Goal: Use online tool/utility: Utilize a website feature to perform a specific function

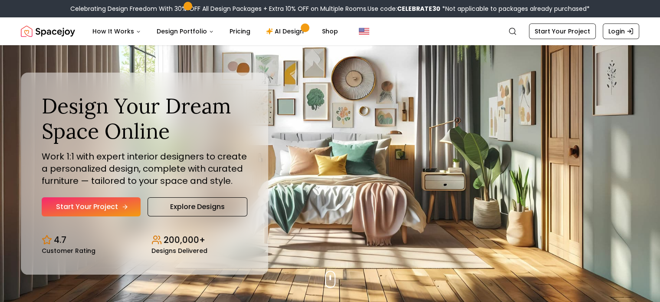
click at [76, 213] on link "Start Your Project" at bounding box center [91, 206] width 99 height 19
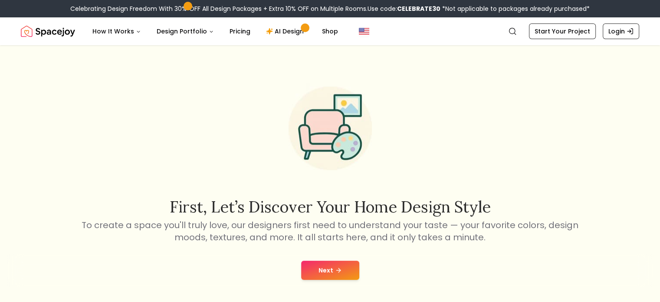
click at [335, 271] on icon at bounding box center [338, 270] width 7 height 7
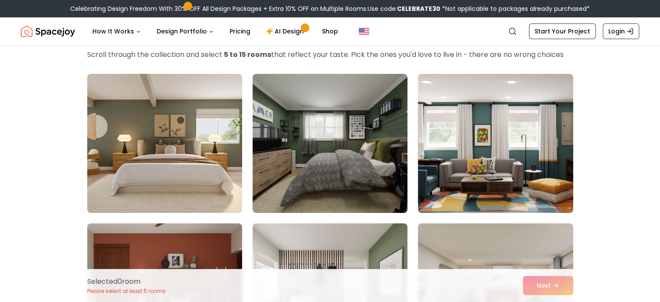
scroll to position [45, 0]
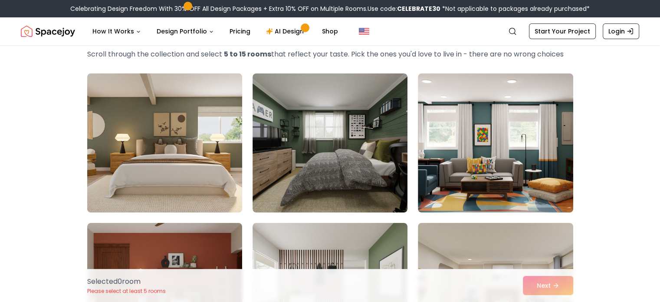
click at [144, 167] on img at bounding box center [164, 143] width 163 height 146
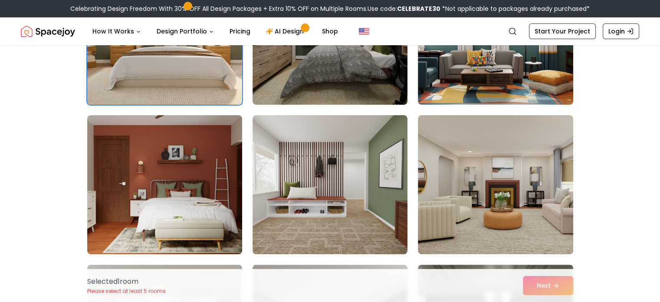
scroll to position [156, 0]
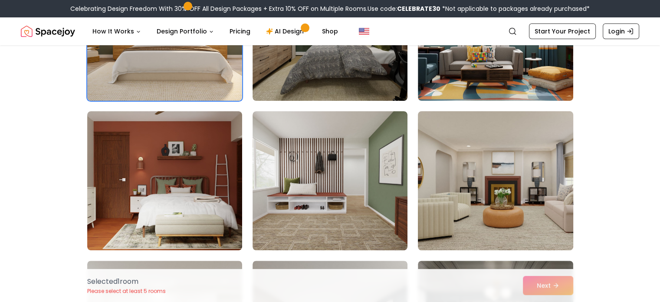
click at [518, 204] on img at bounding box center [495, 181] width 163 height 146
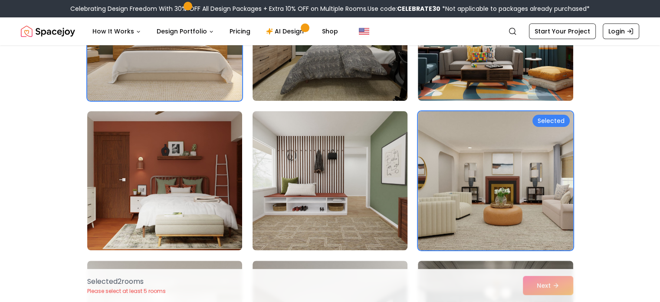
click at [388, 209] on img at bounding box center [330, 181] width 163 height 146
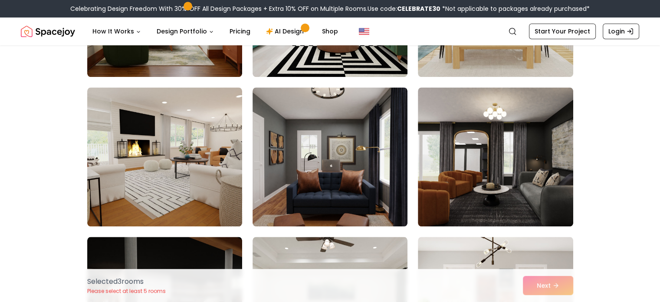
scroll to position [927, 0]
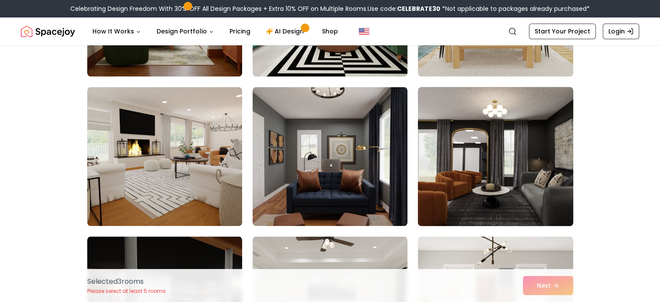
click at [452, 182] on img at bounding box center [495, 156] width 163 height 146
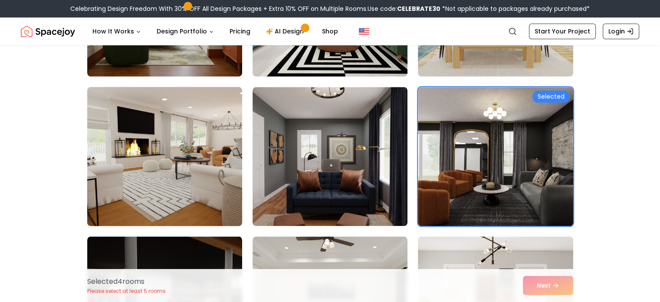
click at [149, 137] on img at bounding box center [164, 156] width 163 height 146
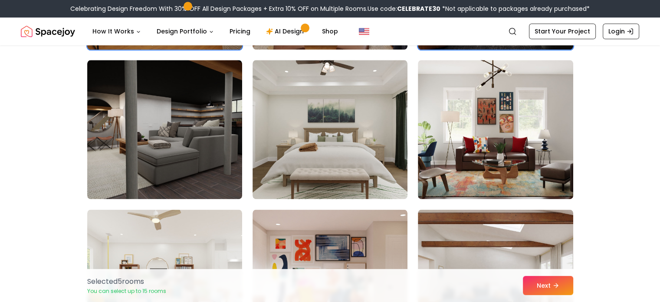
scroll to position [1104, 0]
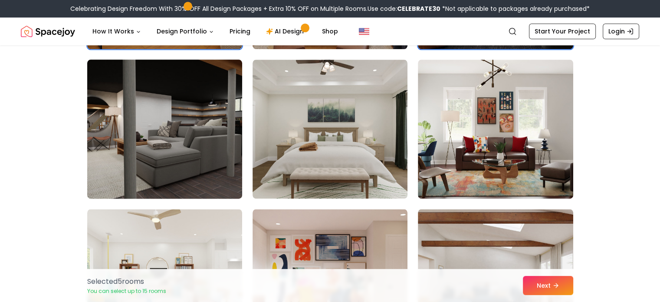
click at [213, 160] on img at bounding box center [164, 129] width 163 height 146
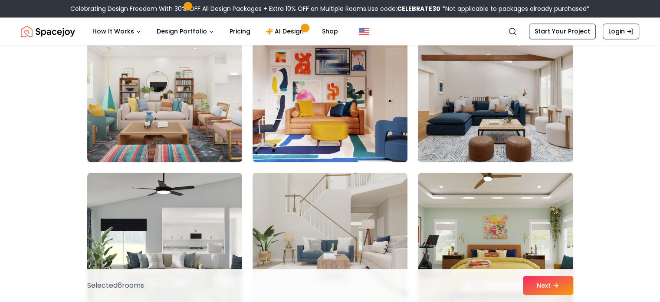
scroll to position [1291, 0]
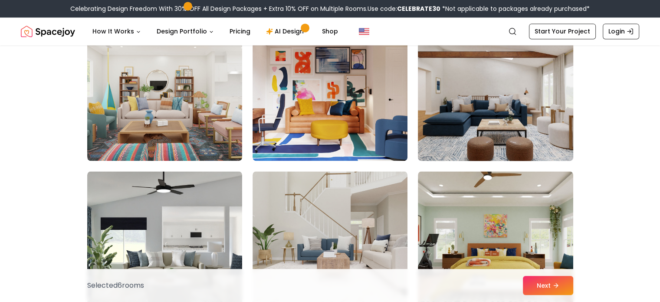
click at [443, 125] on img at bounding box center [495, 91] width 163 height 146
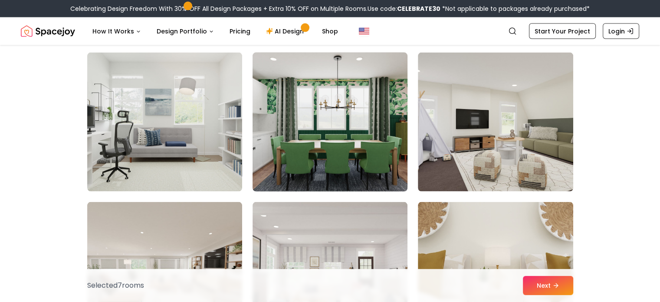
scroll to position [1857, 0]
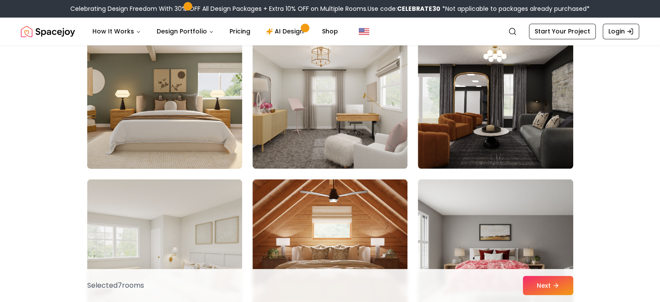
click at [219, 125] on img at bounding box center [164, 99] width 163 height 146
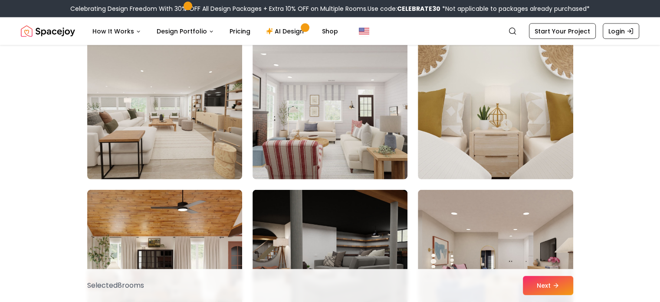
scroll to position [2019, 0]
click at [219, 125] on img at bounding box center [164, 109] width 155 height 139
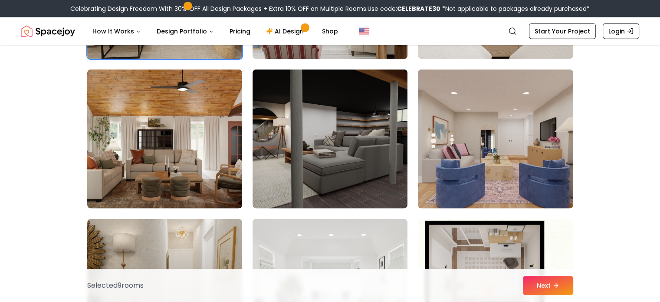
scroll to position [2142, 0]
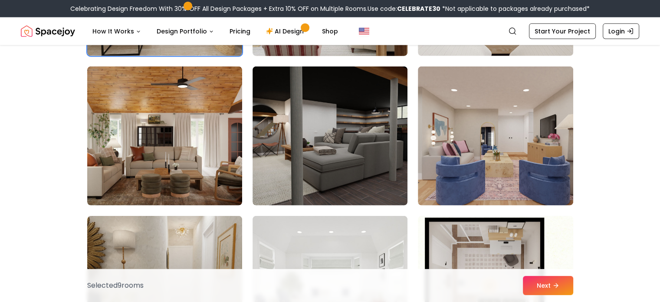
click at [339, 127] on img at bounding box center [330, 135] width 155 height 139
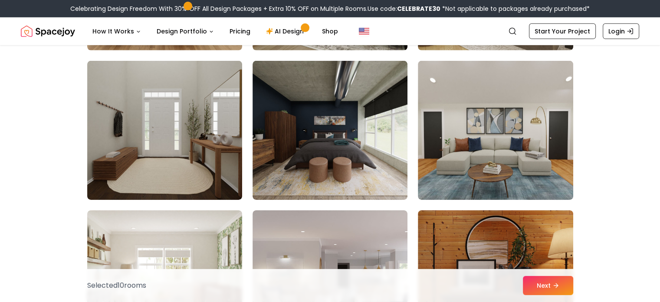
scroll to position [2746, 0]
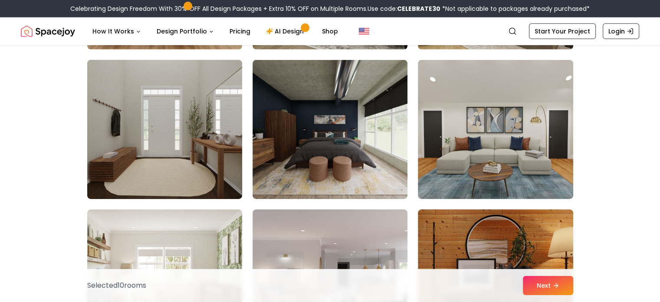
click at [174, 149] on img at bounding box center [164, 129] width 163 height 146
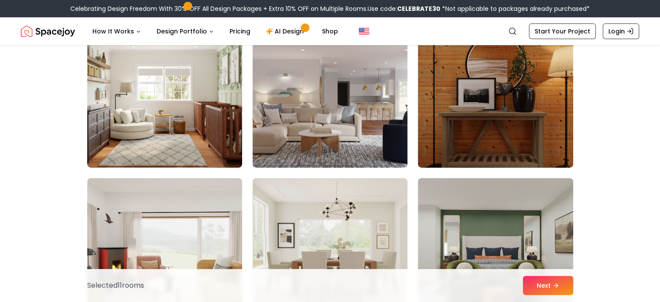
scroll to position [2927, 0]
click at [551, 284] on button "Next" at bounding box center [548, 285] width 50 height 19
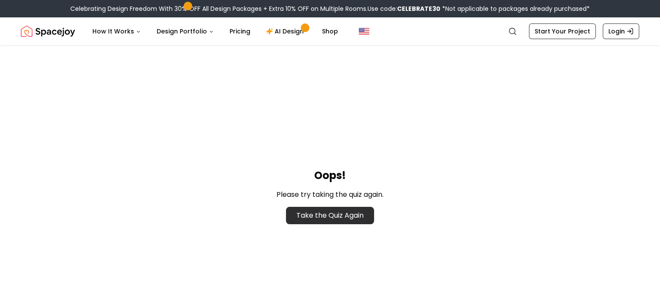
click at [355, 214] on link "Take the Quiz Again" at bounding box center [330, 215] width 88 height 17
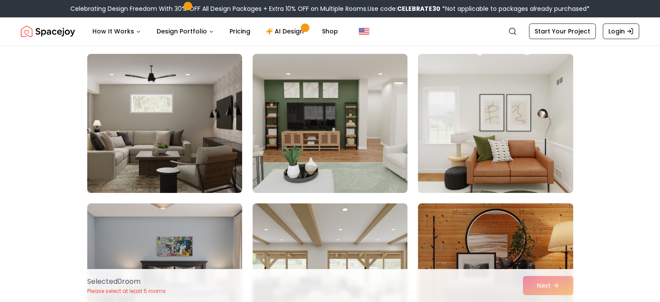
scroll to position [66, 0]
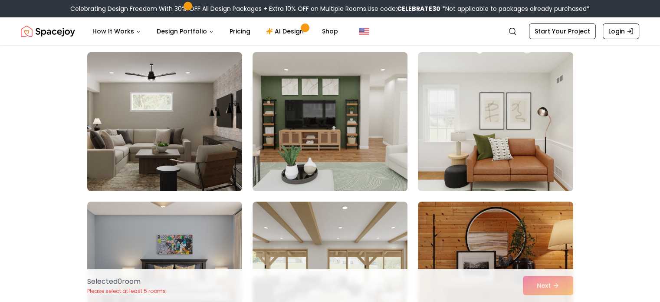
click at [394, 131] on img at bounding box center [330, 122] width 163 height 146
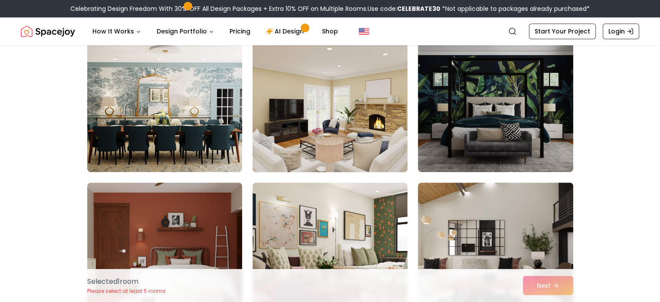
scroll to position [534, 0]
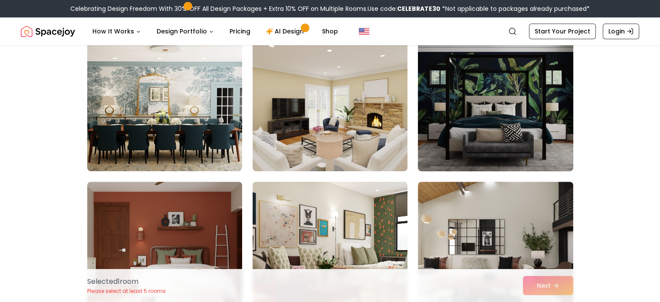
click at [438, 133] on img at bounding box center [495, 102] width 163 height 146
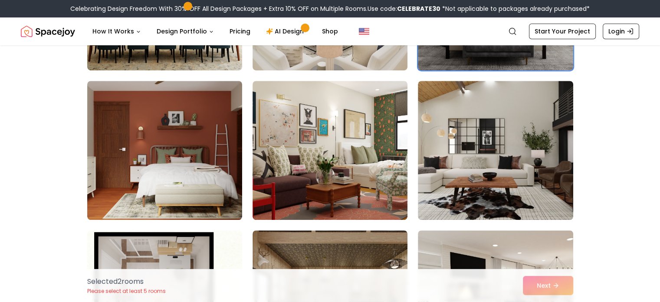
scroll to position [635, 0]
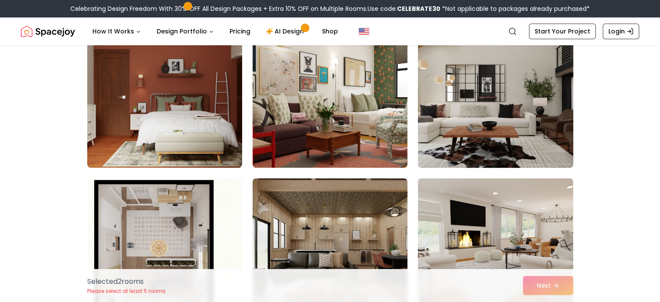
click at [460, 144] on img at bounding box center [495, 98] width 163 height 146
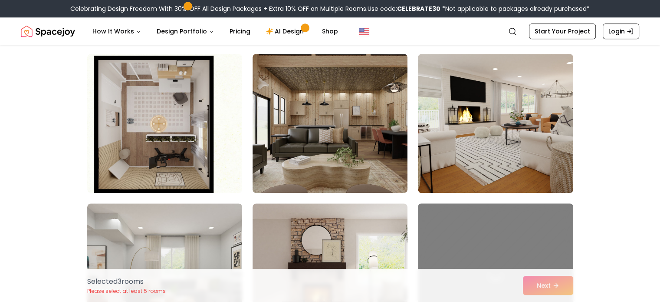
scroll to position [812, 0]
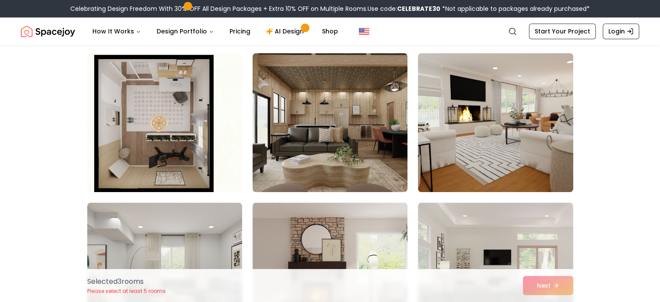
click at [460, 144] on img at bounding box center [495, 122] width 155 height 139
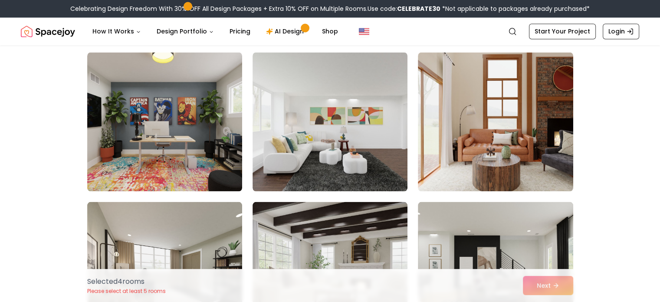
scroll to position [1559, 0]
click at [341, 144] on img at bounding box center [330, 121] width 155 height 139
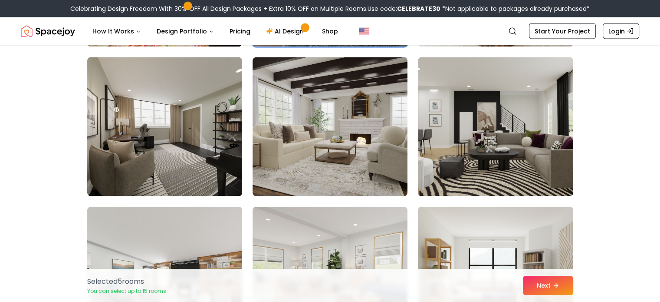
scroll to position [1705, 0]
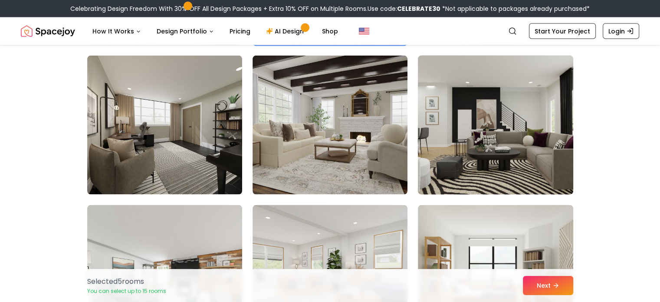
click at [447, 154] on img at bounding box center [495, 125] width 163 height 146
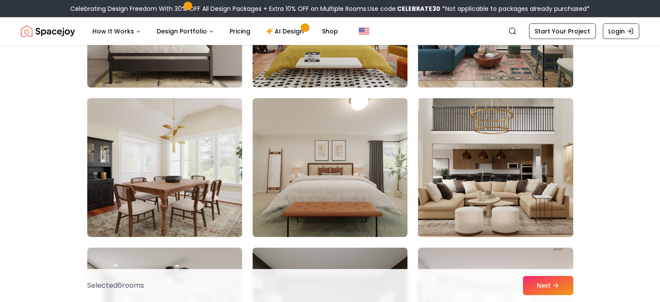
scroll to position [2111, 0]
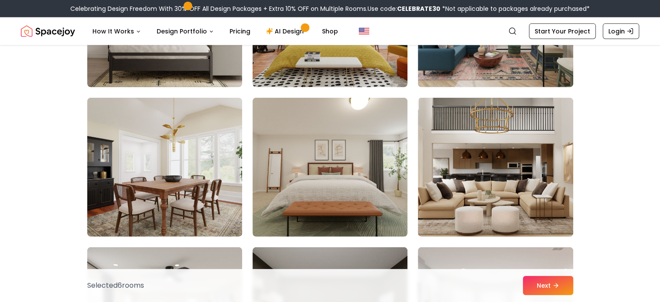
click at [327, 165] on img at bounding box center [330, 167] width 155 height 139
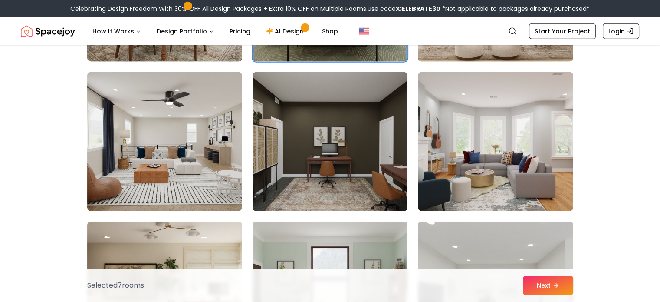
scroll to position [2286, 0]
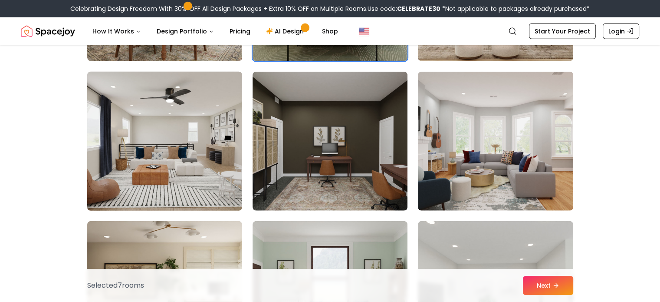
click at [222, 192] on img at bounding box center [164, 141] width 163 height 146
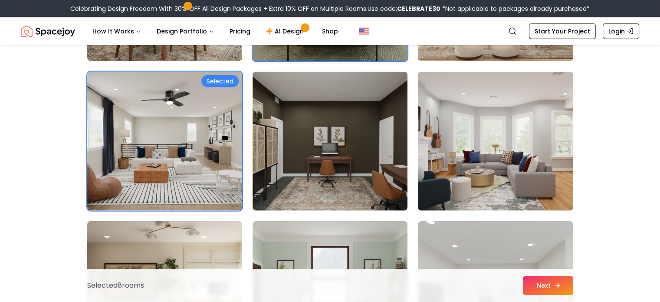
click at [540, 284] on button "Next" at bounding box center [548, 285] width 50 height 19
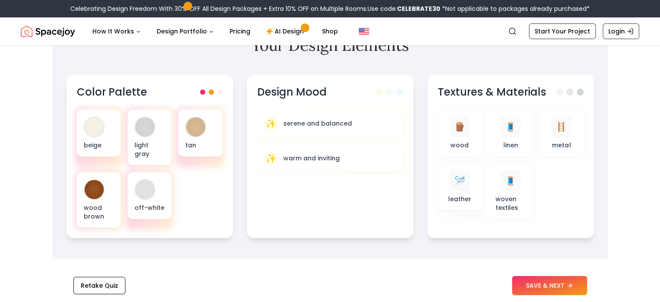
scroll to position [298, 0]
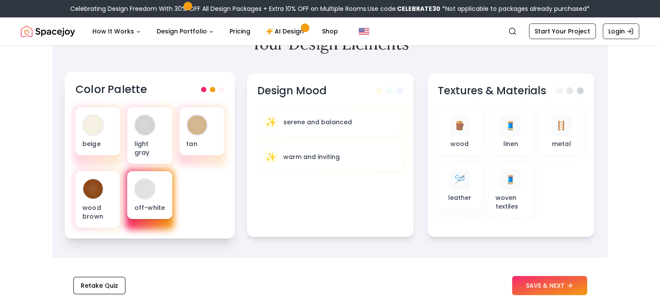
click at [162, 178] on div "off-white" at bounding box center [149, 195] width 45 height 48
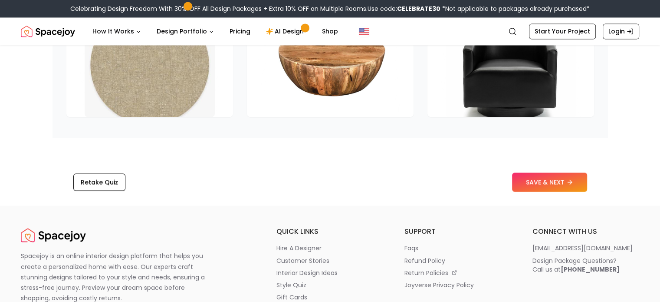
scroll to position [1389, 0]
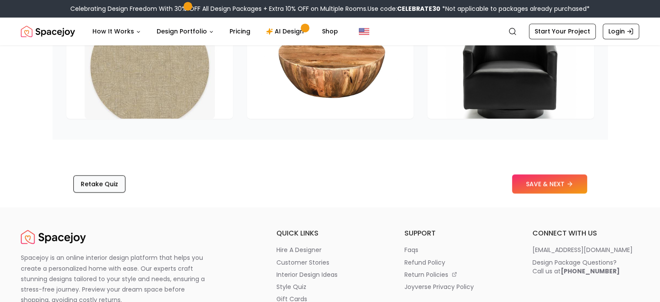
click at [101, 175] on button "Retake Quiz" at bounding box center [99, 183] width 52 height 17
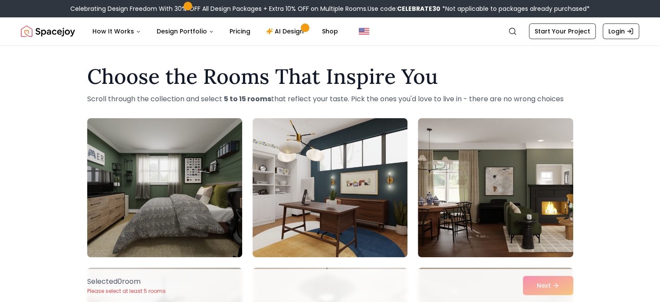
click at [209, 199] on img at bounding box center [164, 188] width 163 height 146
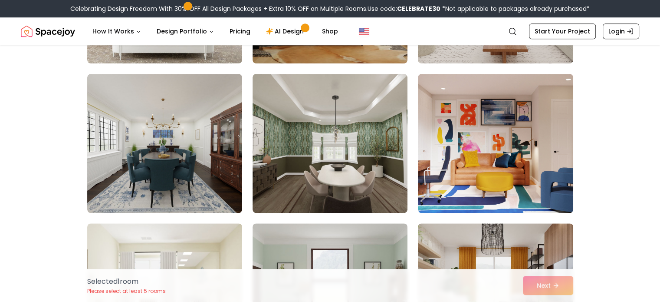
scroll to position [642, 0]
click at [341, 169] on img at bounding box center [330, 142] width 155 height 139
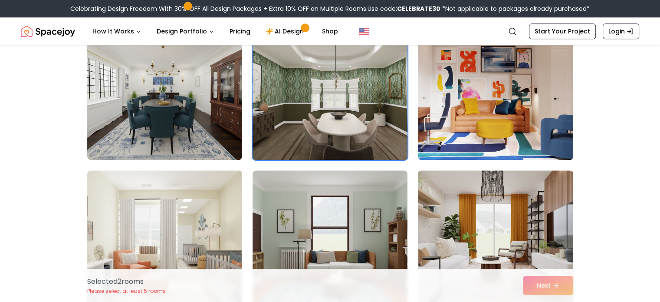
click at [340, 137] on img at bounding box center [330, 90] width 163 height 146
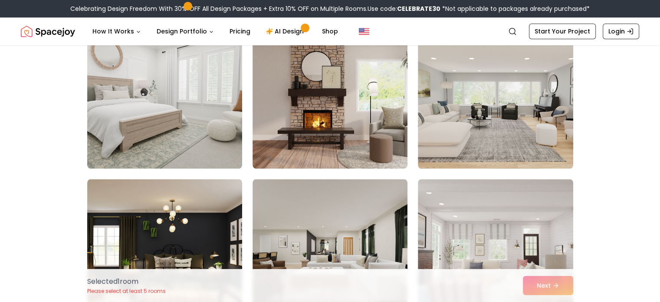
scroll to position [990, 0]
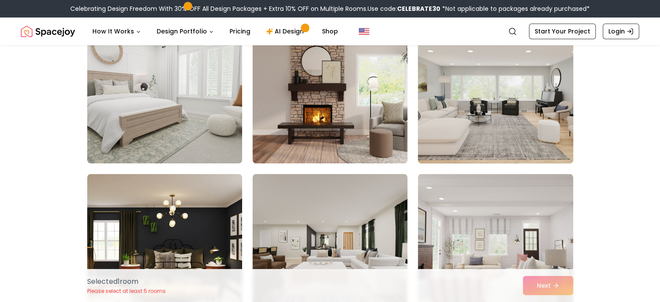
click at [465, 123] on img at bounding box center [495, 94] width 163 height 146
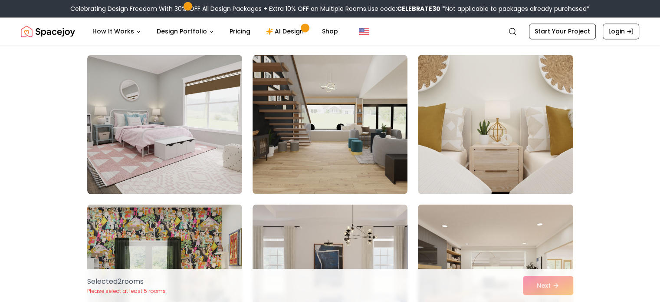
scroll to position [1406, 0]
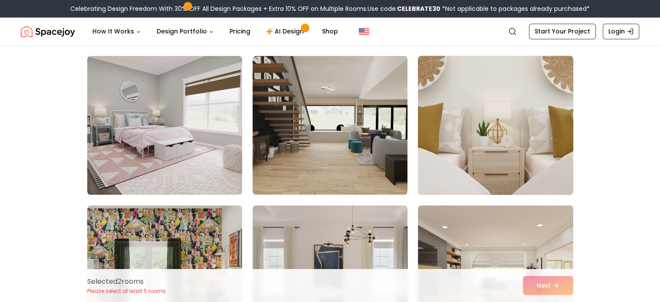
click at [455, 141] on img at bounding box center [495, 125] width 163 height 146
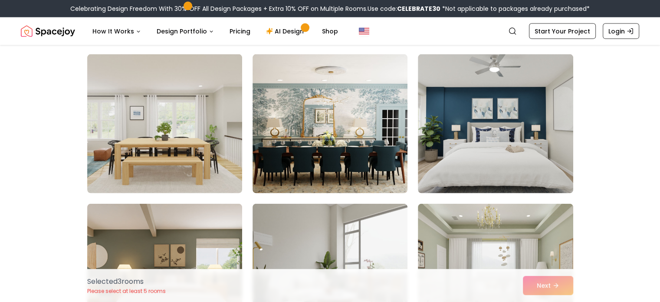
scroll to position [2005, 0]
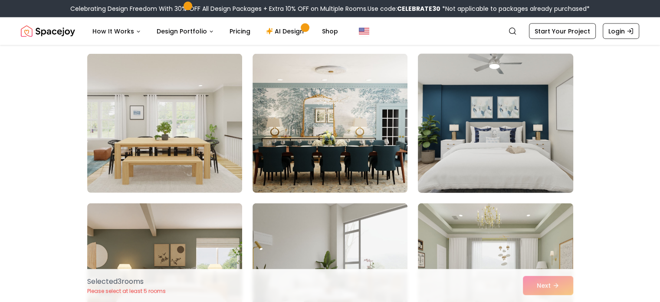
click at [465, 146] on img at bounding box center [495, 123] width 163 height 146
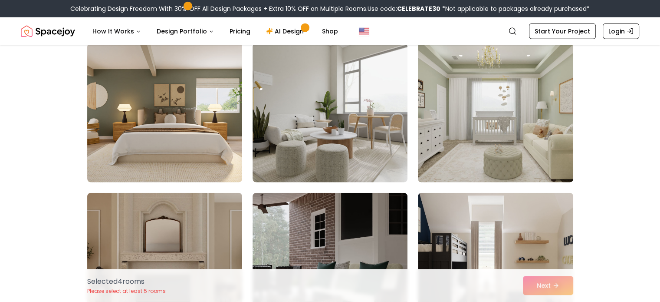
scroll to position [2165, 0]
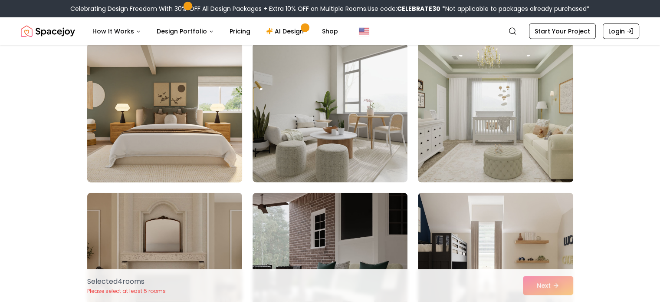
click at [214, 137] on img at bounding box center [164, 113] width 163 height 146
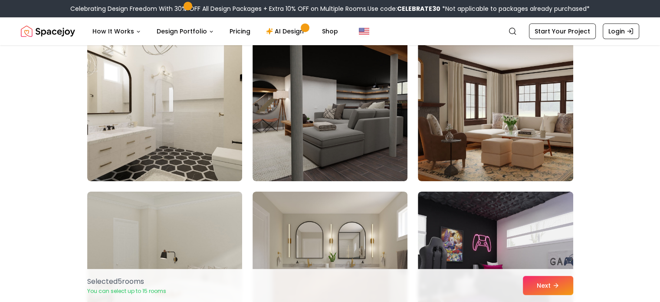
scroll to position [3064, 0]
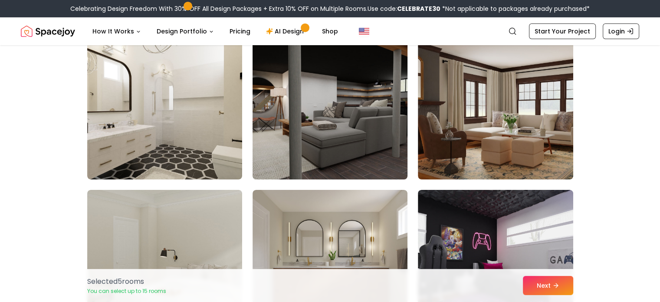
click at [338, 111] on img at bounding box center [330, 110] width 163 height 146
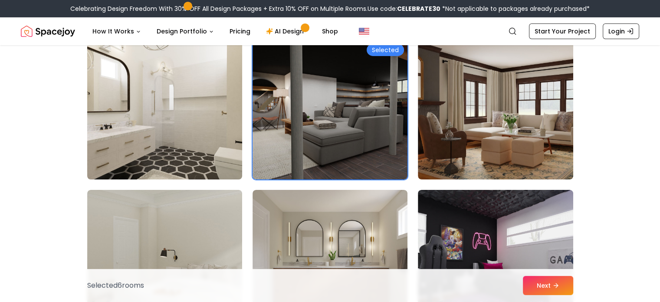
click at [211, 119] on img at bounding box center [164, 110] width 163 height 146
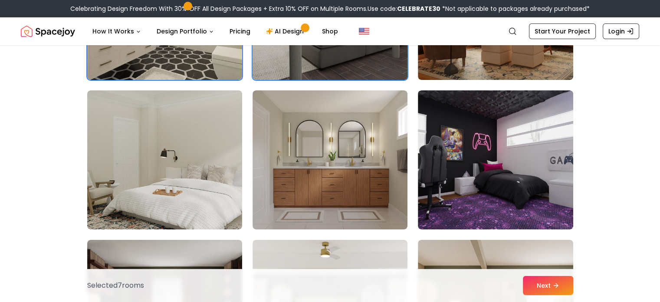
scroll to position [3167, 0]
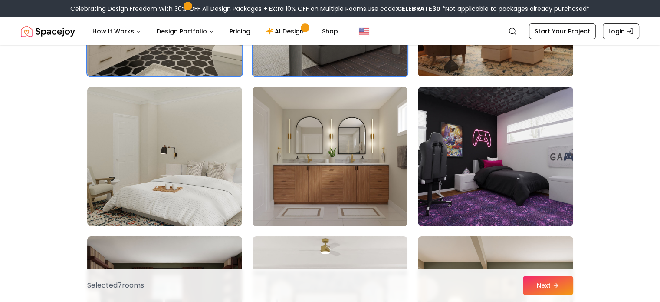
click at [370, 131] on img at bounding box center [330, 156] width 155 height 139
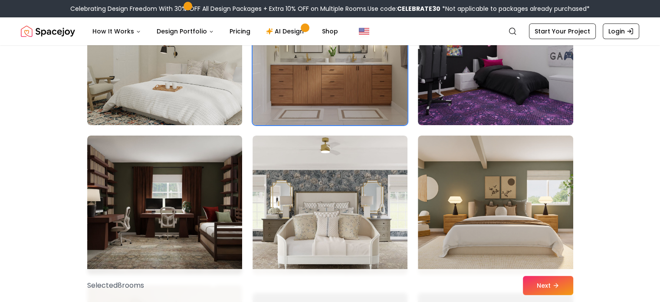
scroll to position [3267, 0]
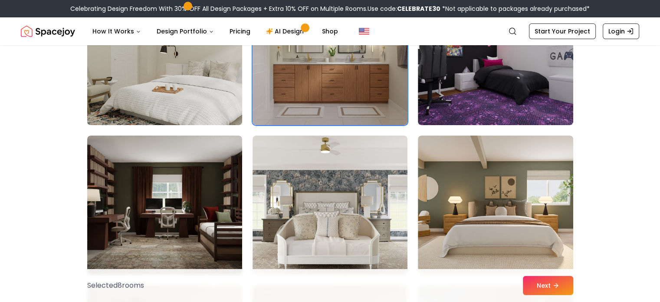
click at [222, 112] on img at bounding box center [164, 56] width 163 height 146
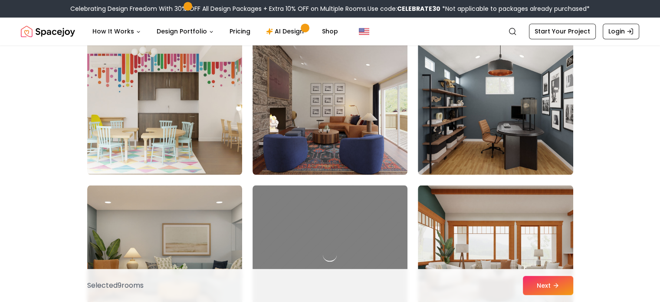
scroll to position [4712, 0]
click at [339, 147] on img at bounding box center [330, 104] width 155 height 139
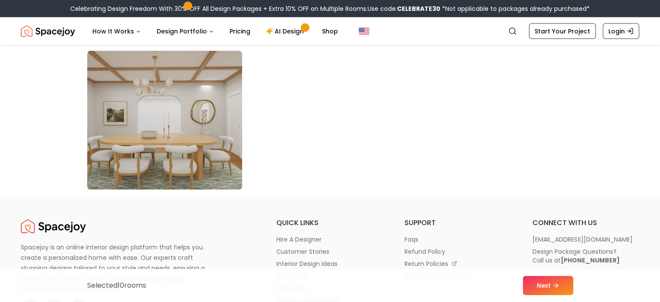
scroll to position [4995, 0]
click at [537, 289] on button "Next" at bounding box center [548, 285] width 50 height 19
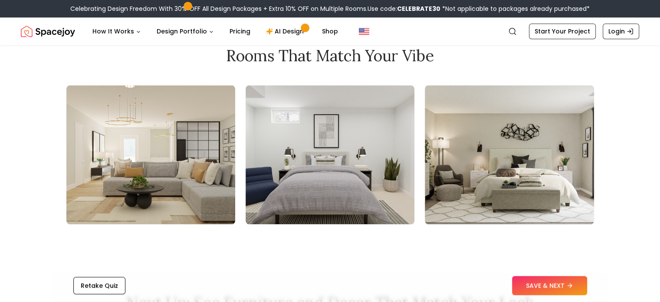
scroll to position [958, 0]
